Goal: Check status

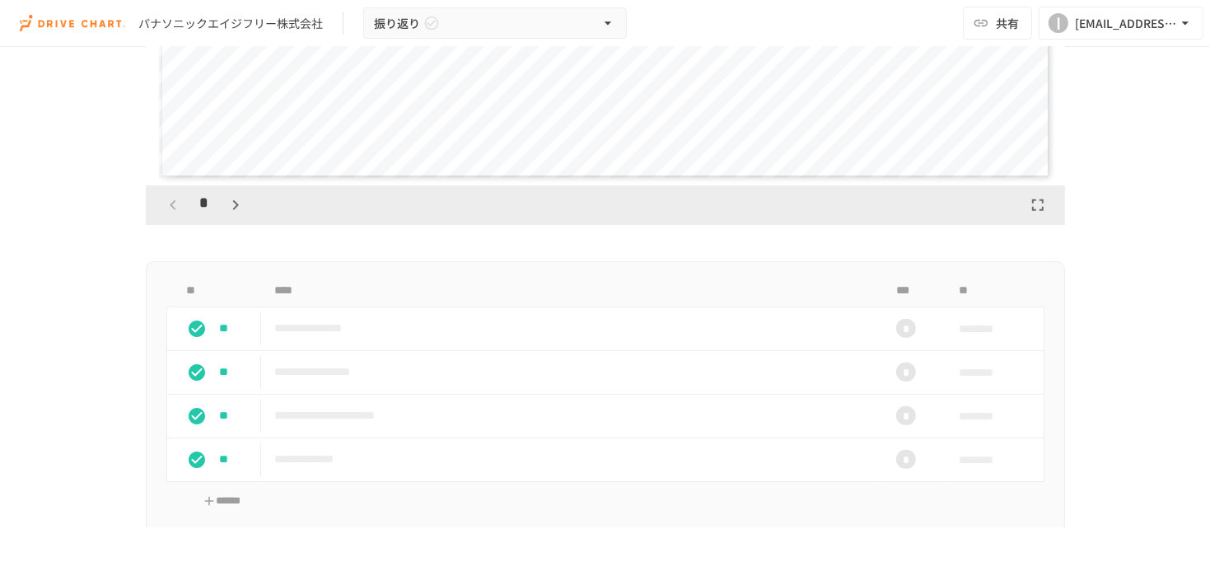
scroll to position [659, 0]
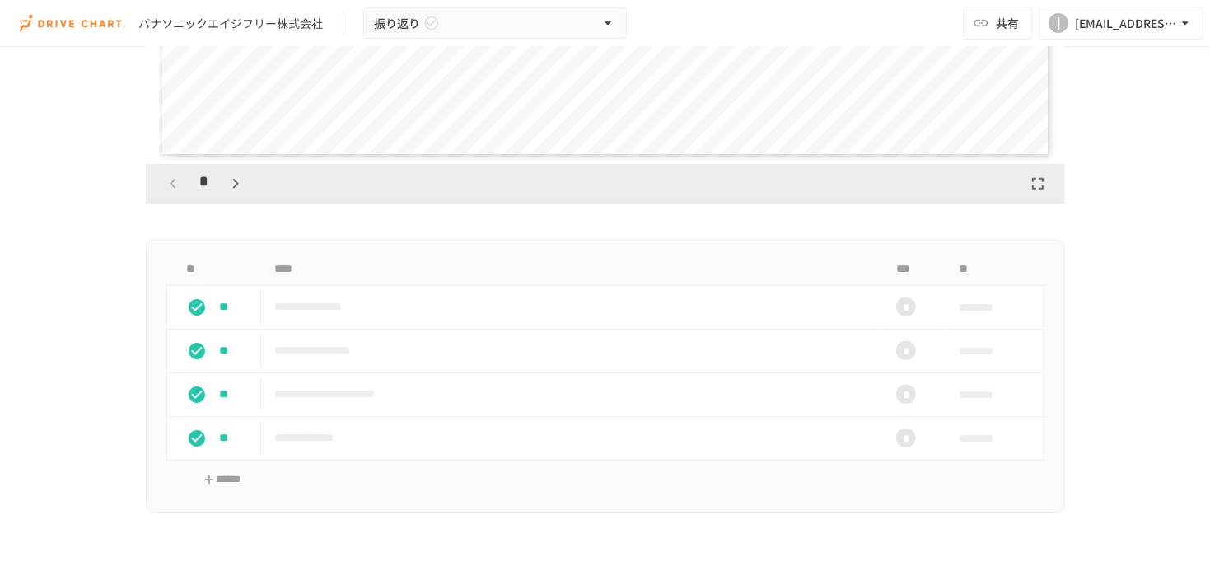
drag, startPoint x: 211, startPoint y: 303, endPoint x: 122, endPoint y: 148, distance: 178.7
click at [122, 148] on div "**********" at bounding box center [605, 534] width 1005 height 2215
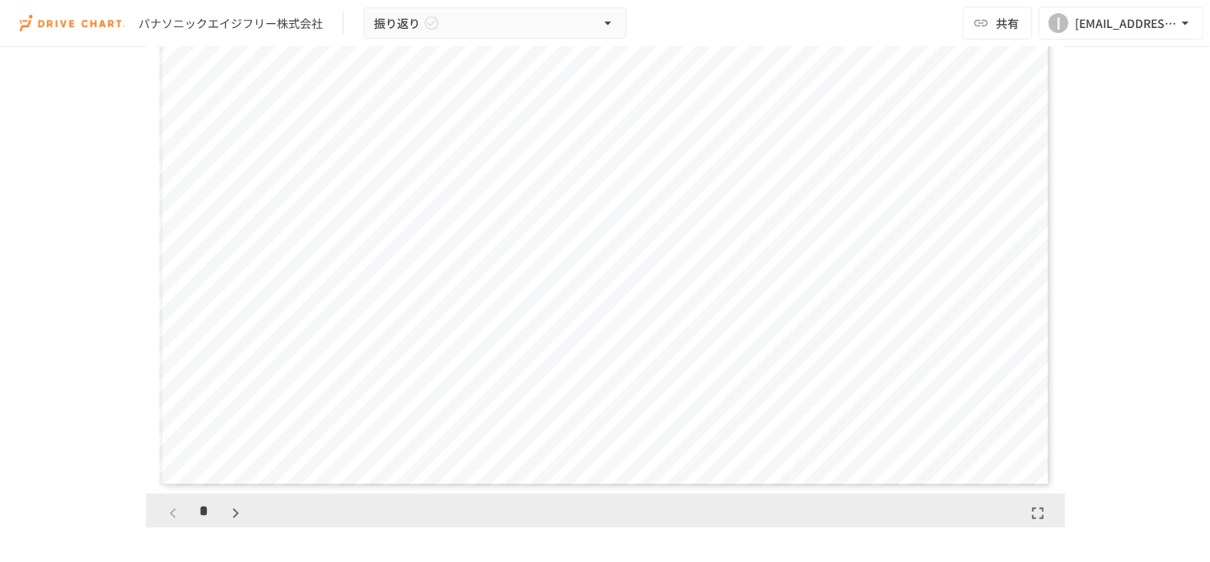
scroll to position [82, 0]
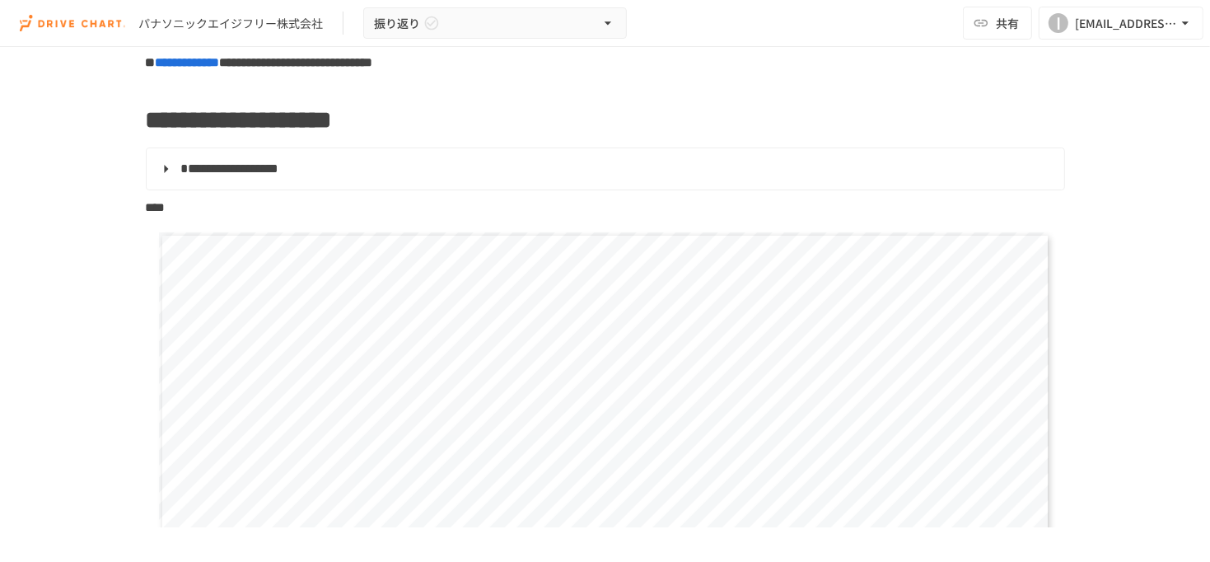
click at [279, 175] on span "**********" at bounding box center [230, 168] width 98 height 12
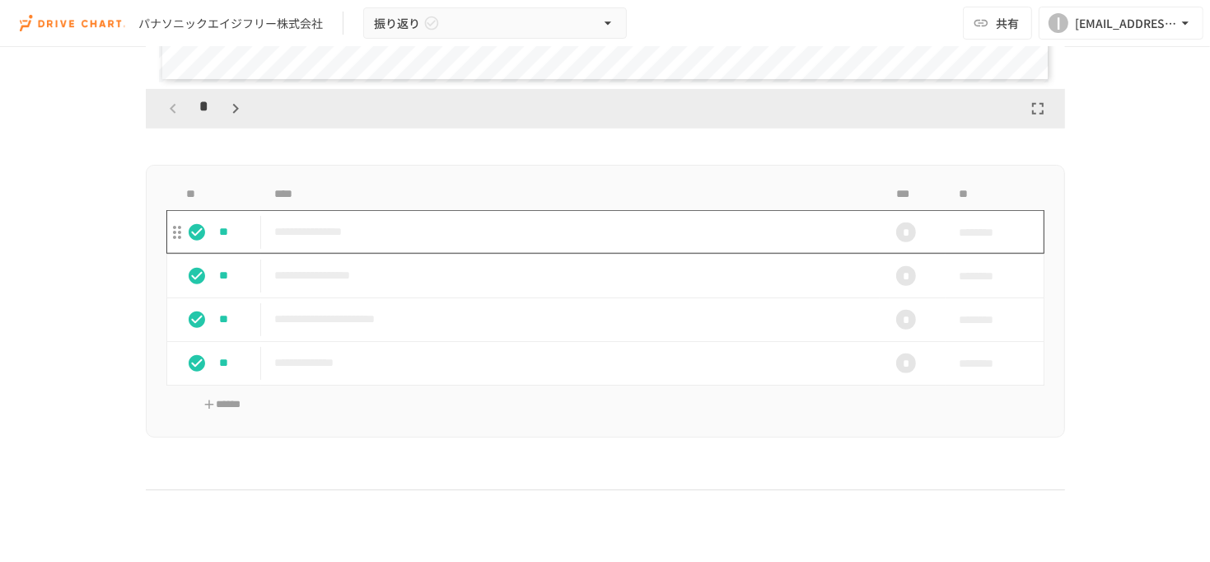
scroll to position [1154, 0]
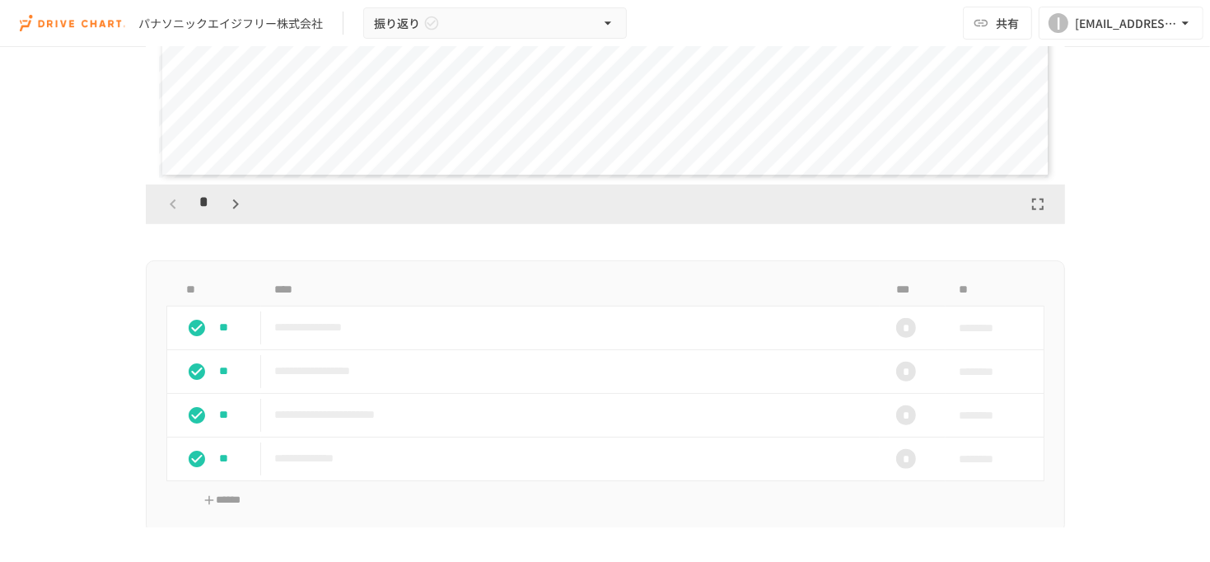
click at [237, 204] on icon "button" at bounding box center [236, 204] width 20 height 20
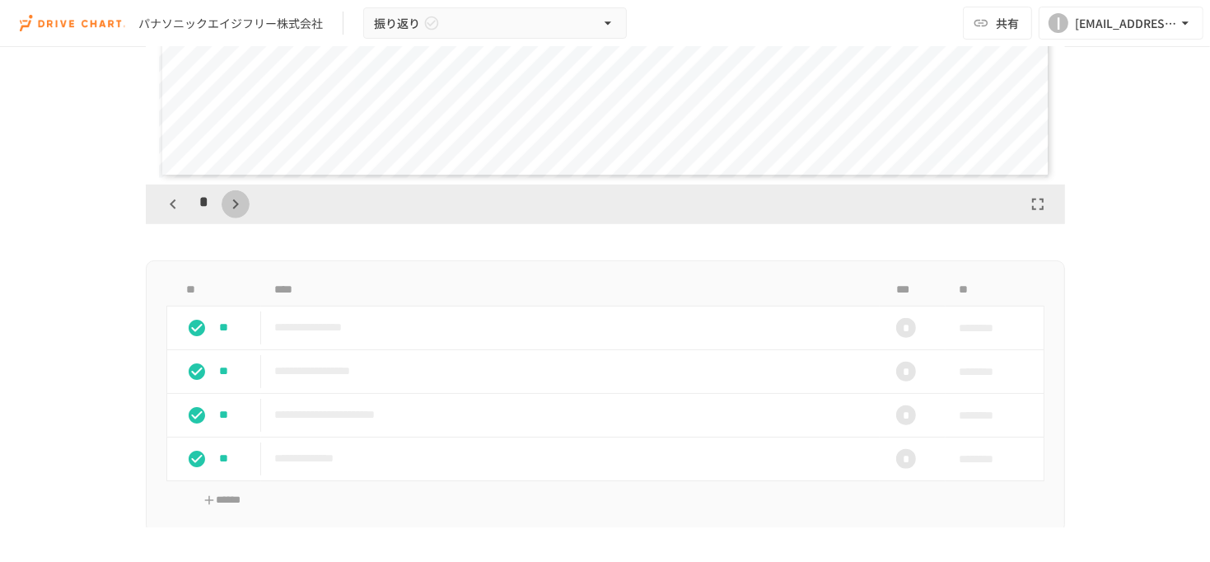
scroll to position [1544, 0]
click at [163, 201] on icon "button" at bounding box center [173, 204] width 20 height 20
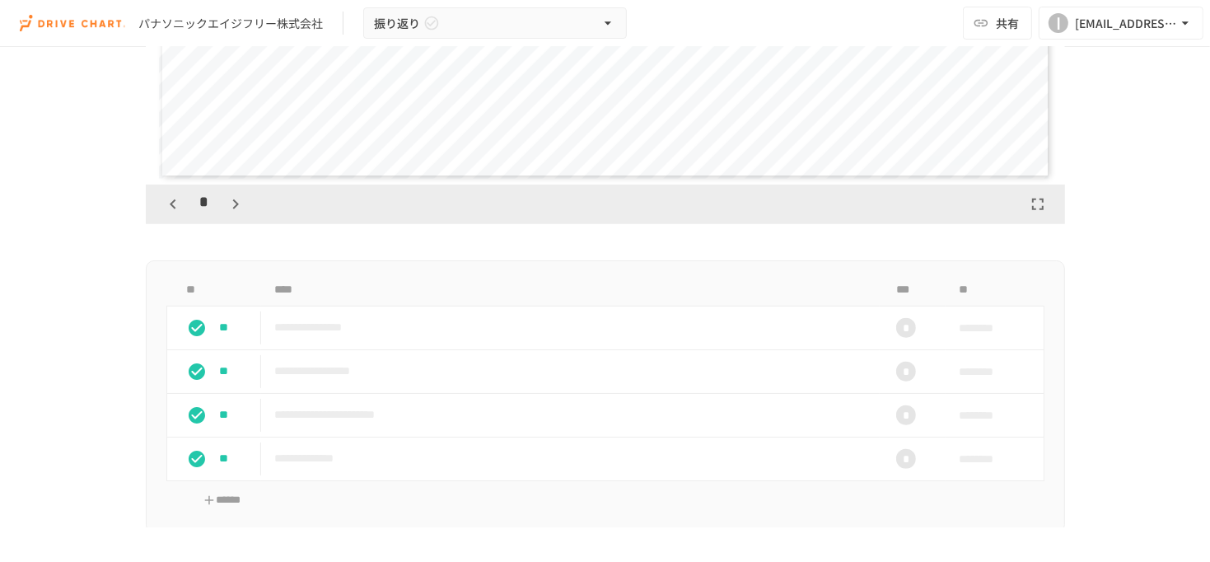
scroll to position [0, 0]
drag, startPoint x: 191, startPoint y: 327, endPoint x: 176, endPoint y: 321, distance: 16.2
click at [180, 321] on button "status" at bounding box center [196, 327] width 33 height 33
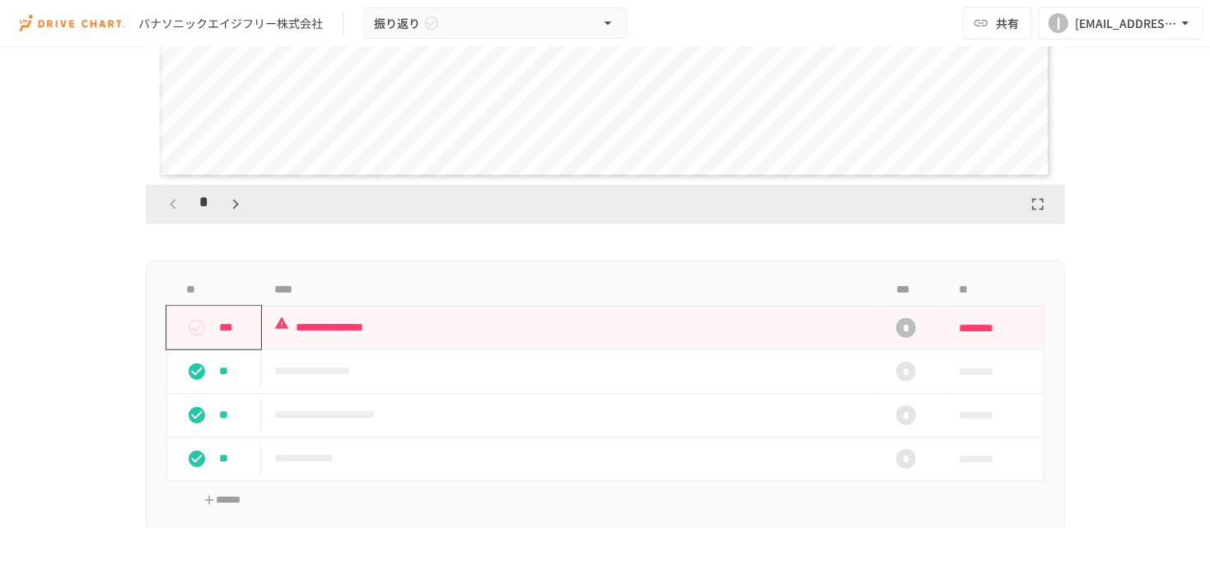
click at [187, 325] on icon "status" at bounding box center [197, 328] width 20 height 20
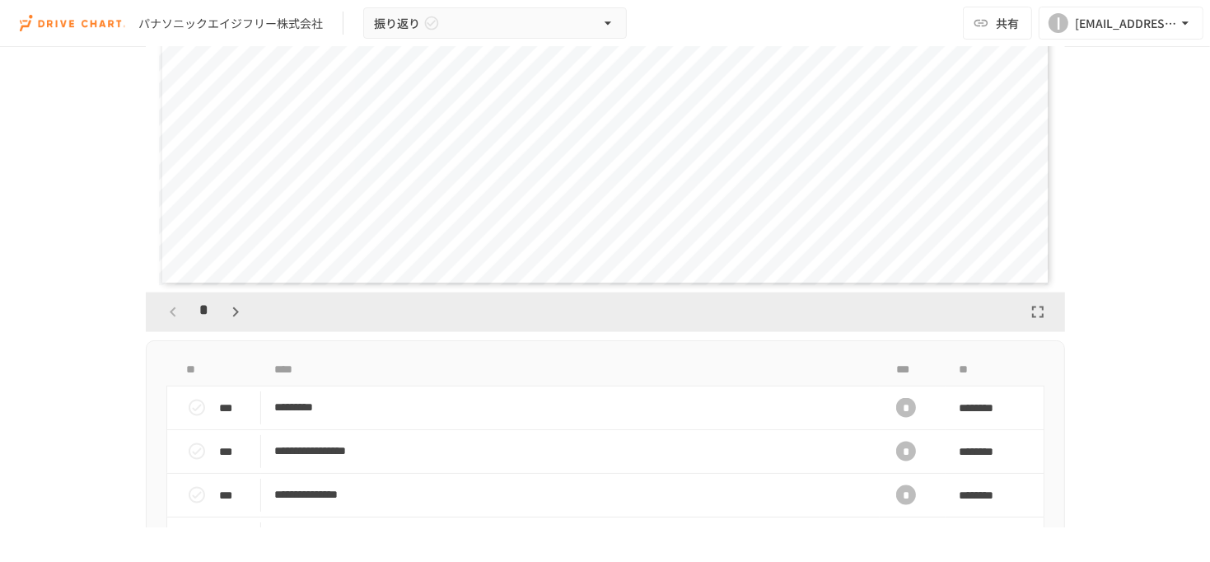
scroll to position [2142, 0]
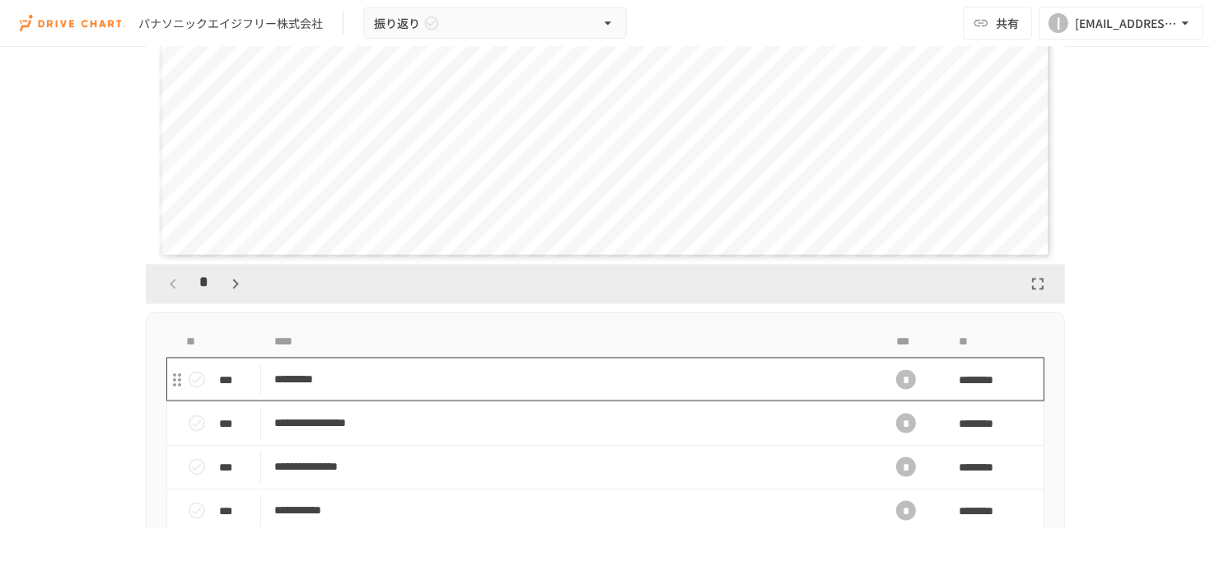
drag, startPoint x: 368, startPoint y: 377, endPoint x: 312, endPoint y: 375, distance: 55.3
click at [312, 375] on p "*********" at bounding box center [570, 379] width 592 height 21
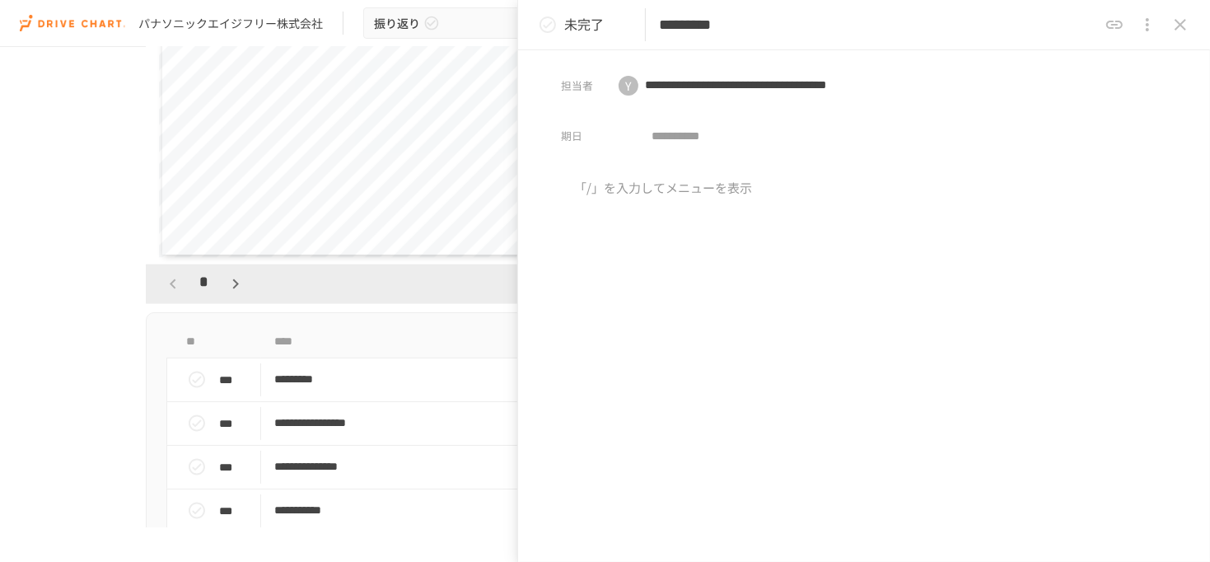
click at [1173, 28] on icon "close drawer" at bounding box center [1181, 25] width 20 height 20
